Goal: Book appointment/travel/reservation

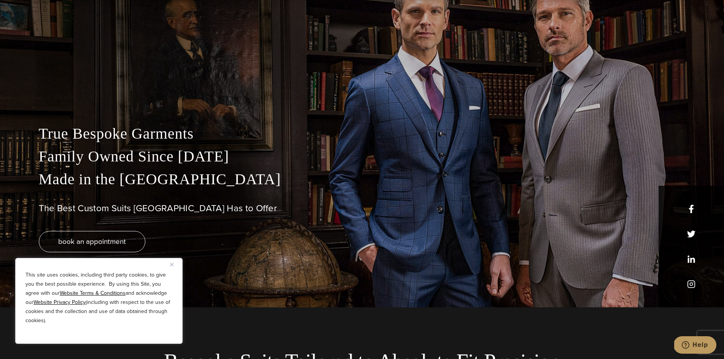
scroll to position [283, 0]
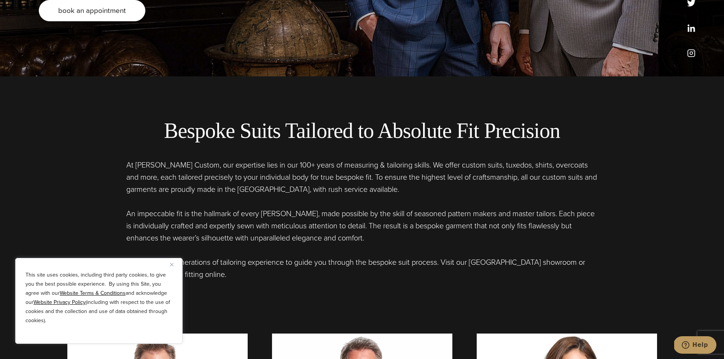
click at [50, 2] on link "book an appointment" at bounding box center [92, 10] width 106 height 21
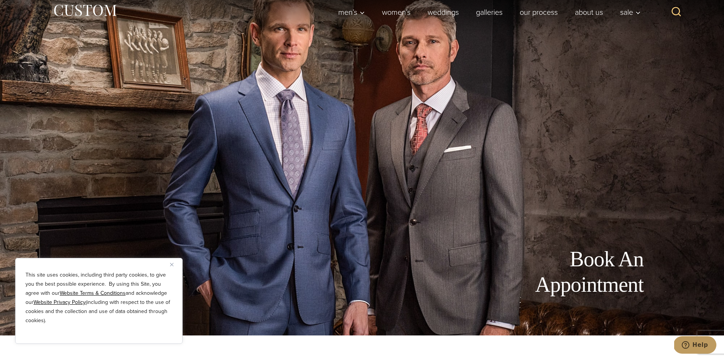
scroll to position [28, 0]
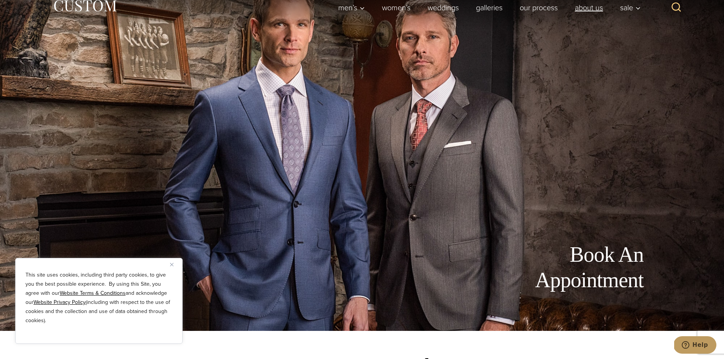
click at [575, 4] on link "About Us" at bounding box center [588, 7] width 45 height 15
